Goal: Task Accomplishment & Management: Use online tool/utility

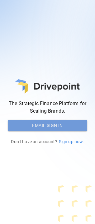
click at [32, 3] on button "Email Sign In" at bounding box center [47, 125] width 79 height 11
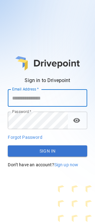
click at [32, 3] on input "Email Address   *" at bounding box center [47, 97] width 79 height 17
type input "**********"
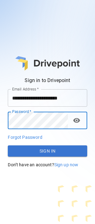
click at [32, 3] on button "Sign In" at bounding box center [47, 150] width 79 height 11
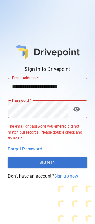
drag, startPoint x: 47, startPoint y: 148, endPoint x: 39, endPoint y: 121, distance: 28.0
click at [32, 3] on div "**********" at bounding box center [47, 128] width 79 height 101
click at [32, 3] on span "visibility" at bounding box center [76, 108] width 7 height 7
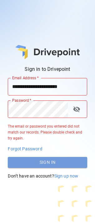
click at [32, 3] on button "Sign In" at bounding box center [47, 162] width 79 height 11
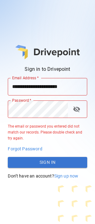
click at [32, 3] on button "Sign In" at bounding box center [47, 162] width 79 height 11
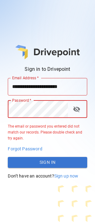
drag, startPoint x: 50, startPoint y: 155, endPoint x: 53, endPoint y: 167, distance: 12.8
click at [32, 3] on div "**********" at bounding box center [47, 128] width 79 height 101
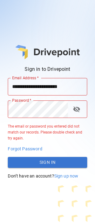
click at [32, 3] on button "Sign In" at bounding box center [47, 162] width 79 height 11
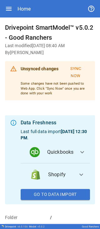
click at [32, 3] on button "Go To Data Import" at bounding box center [55, 194] width 69 height 11
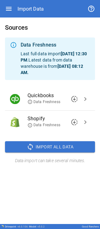
click at [32, 3] on button "sync Import All Data" at bounding box center [50, 146] width 90 height 11
click at [32, 3] on span "downloading" at bounding box center [73, 121] width 7 height 7
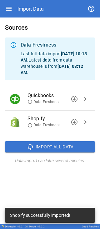
click at [32, 3] on div "Sources Data Freshness Last full data import [DATE] 10:15 AM . Latest data from…" at bounding box center [50, 120] width 100 height 206
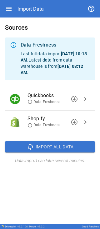
click at [9, 3] on icon "button" at bounding box center [9, 9] width 6 height 4
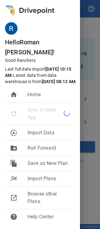
click at [6, 3] on img at bounding box center [29, 10] width 49 height 11
click at [32, 3] on li "home Home" at bounding box center [40, 94] width 70 height 15
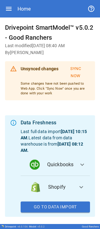
click at [32, 3] on button "Sync Now" at bounding box center [75, 72] width 29 height 17
